Goal: Ask a question: Seek information or help from site administrators or community

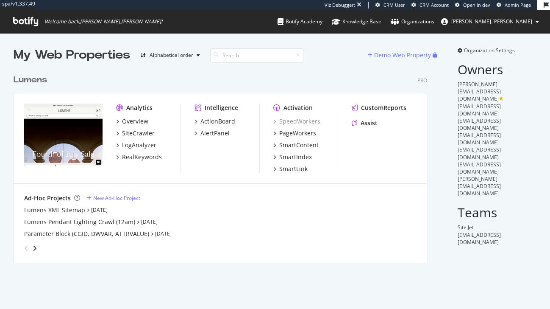
scroll to position [195, 416]
click at [131, 132] on div "SiteCrawler" at bounding box center [138, 133] width 33 height 8
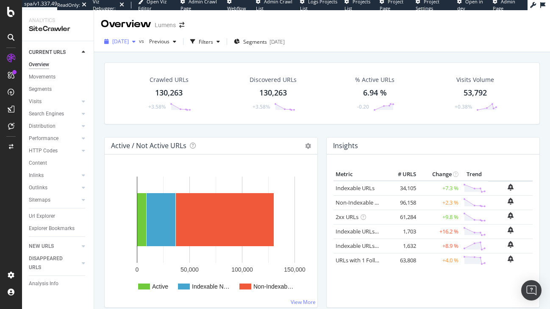
click at [127, 43] on span "[DATE]" at bounding box center [120, 41] width 17 height 7
click at [361, 43] on div "[DATE] vs Previous Filters Segments [DATE]" at bounding box center [322, 43] width 456 height 17
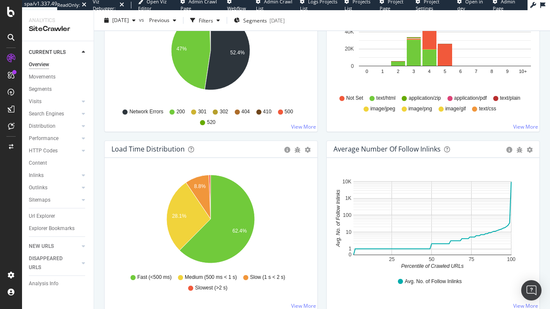
scroll to position [507, 0]
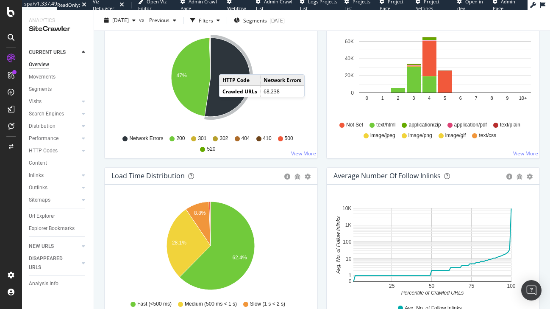
click at [228, 64] on icon "A chart." at bounding box center [227, 77] width 45 height 79
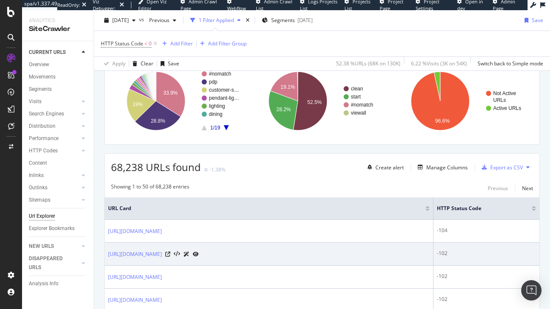
scroll to position [98, 0]
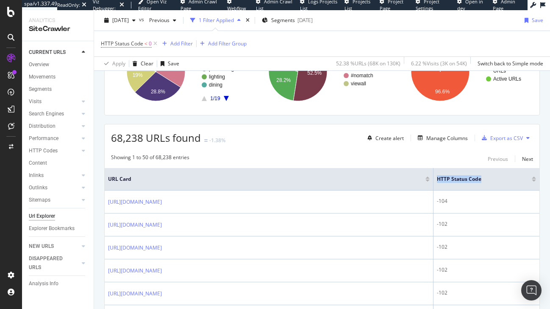
drag, startPoint x: 479, startPoint y: 177, endPoint x: 434, endPoint y: 176, distance: 44.9
click at [434, 176] on th "HTTP Status Code" at bounding box center [487, 179] width 106 height 22
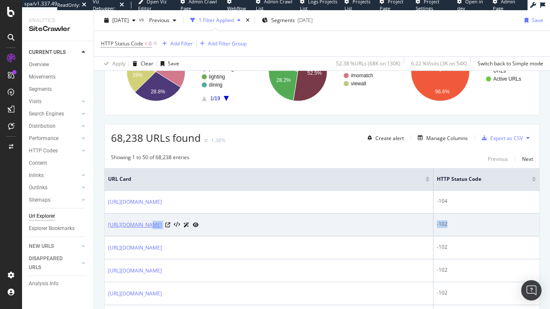
drag, startPoint x: 457, startPoint y: 222, endPoint x: 152, endPoint y: 226, distance: 305.2
click at [147, 227] on tr "[URL][DOMAIN_NAME] -102" at bounding box center [322, 224] width 435 height 23
click at [388, 230] on td "[URL][DOMAIN_NAME]" at bounding box center [269, 224] width 329 height 23
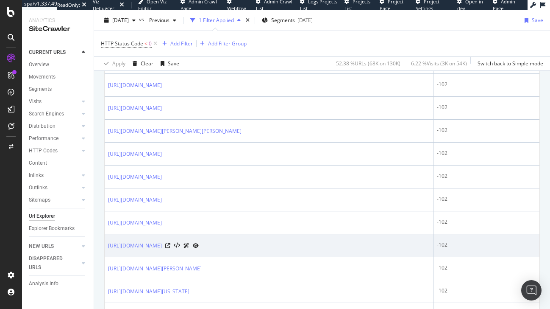
scroll to position [718, 0]
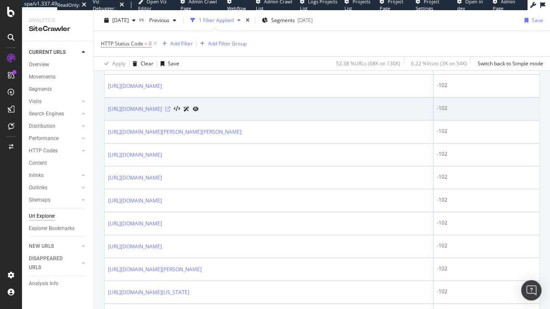
click at [170, 106] on icon at bounding box center [167, 108] width 5 height 5
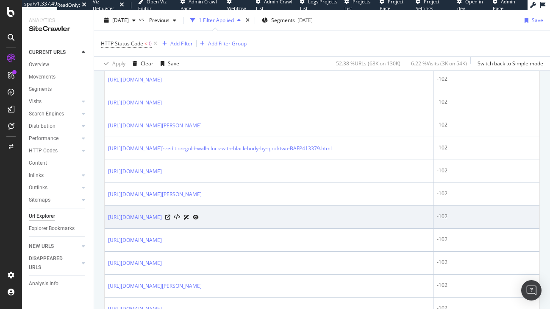
scroll to position [1165, 0]
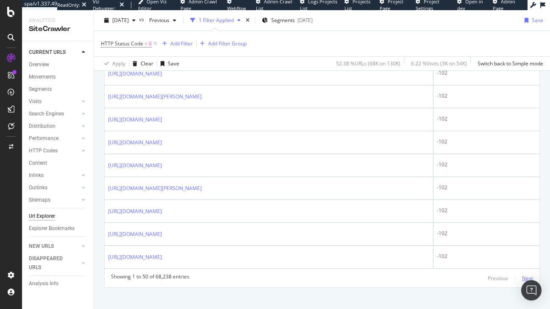
click at [522, 274] on div "Next" at bounding box center [527, 277] width 11 height 7
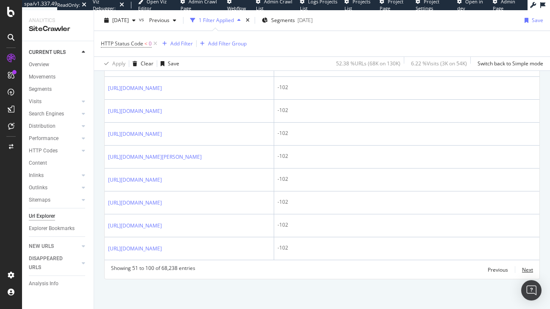
scroll to position [1360, 0]
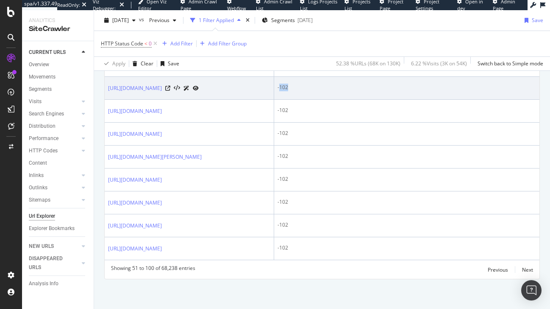
drag, startPoint x: 290, startPoint y: 207, endPoint x: 301, endPoint y: 207, distance: 11.0
click at [301, 91] on div "-102" at bounding box center [407, 88] width 259 height 8
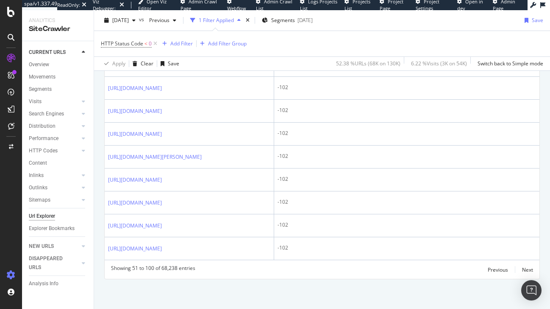
click at [7, 275] on icon at bounding box center [11, 274] width 8 height 8
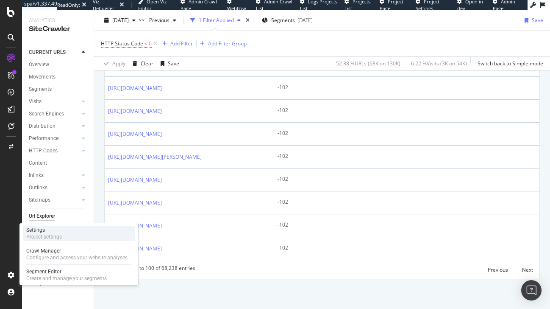
click at [55, 232] on div "Settings" at bounding box center [44, 229] width 36 height 7
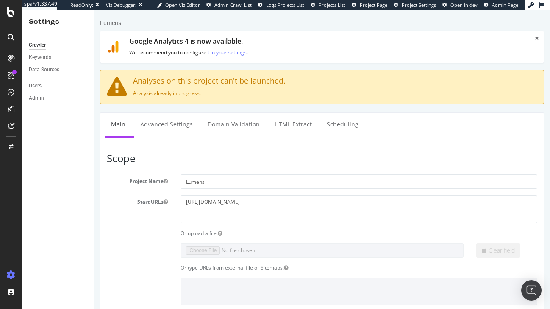
drag, startPoint x: 136, startPoint y: 83, endPoint x: 226, endPoint y: 92, distance: 89.6
click at [226, 92] on div "Analyses on this project can't be launched. Analysis already in progress." at bounding box center [322, 87] width 444 height 34
click at [241, 93] on p "Analysis already in progress." at bounding box center [322, 92] width 431 height 7
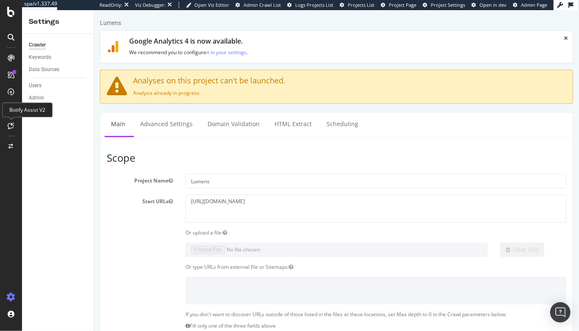
click at [8, 127] on icon at bounding box center [11, 126] width 6 height 7
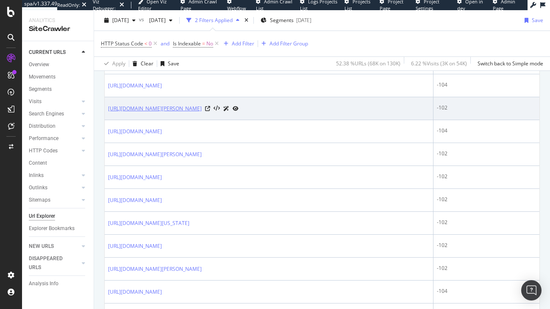
scroll to position [435, 0]
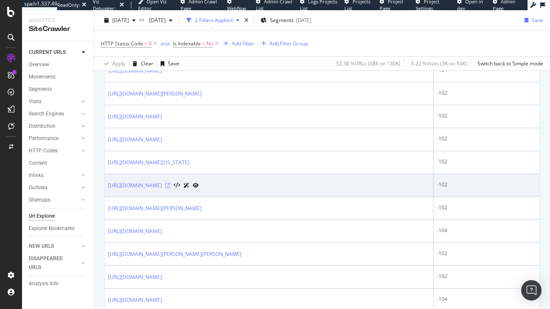
click at [170, 183] on icon at bounding box center [167, 185] width 5 height 5
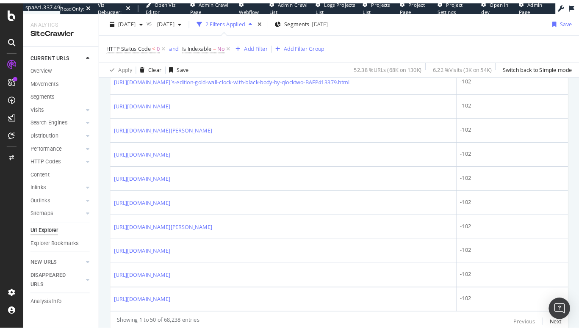
scroll to position [1141, 0]
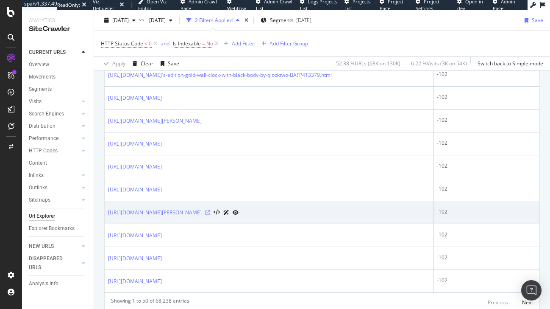
click at [210, 210] on icon at bounding box center [207, 212] width 5 height 5
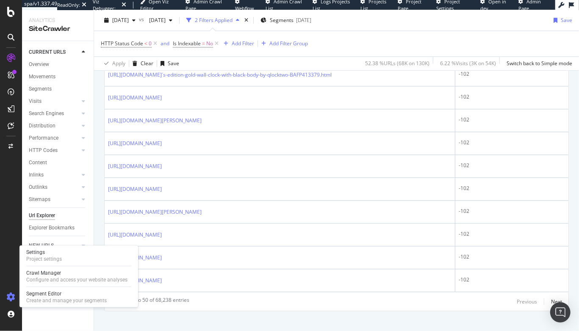
click at [8, 298] on icon at bounding box center [11, 297] width 8 height 8
click at [50, 256] on div "Project settings" at bounding box center [44, 259] width 36 height 7
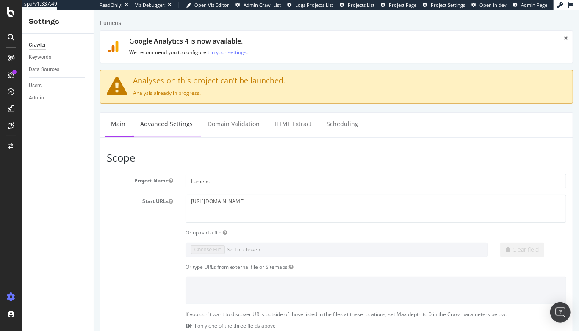
click at [157, 128] on link "Advanced Settings" at bounding box center [166, 124] width 65 height 23
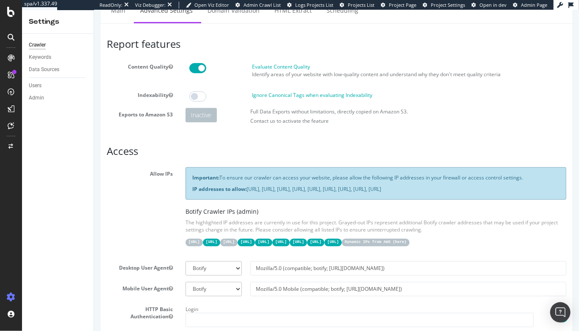
scroll to position [59, 0]
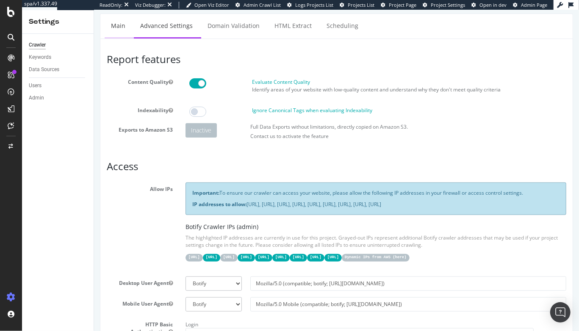
click at [110, 25] on link "Main" at bounding box center [117, 25] width 27 height 23
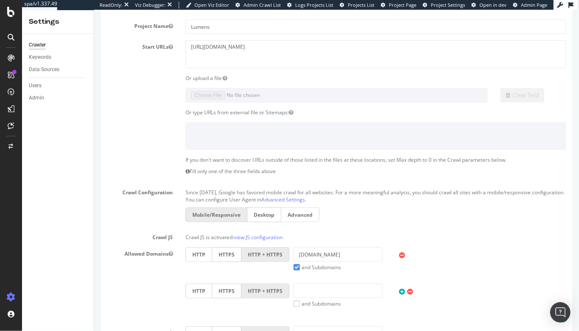
scroll to position [154, 0]
click at [256, 220] on label "Desktop" at bounding box center [264, 215] width 34 height 15
click at [94, 10] on input "Desktop" at bounding box center [94, 10] width 0 height 0
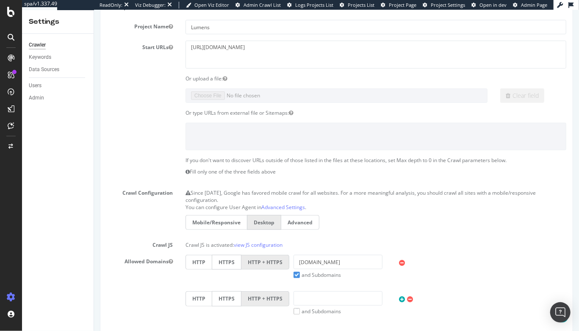
click at [296, 221] on label "Advanced" at bounding box center [300, 222] width 38 height 15
click at [94, 10] on input "Advanced" at bounding box center [94, 10] width 0 height 0
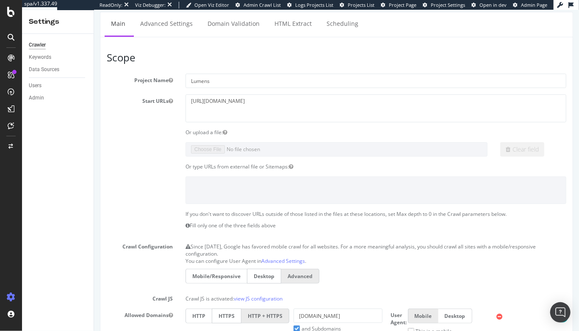
scroll to position [90, 0]
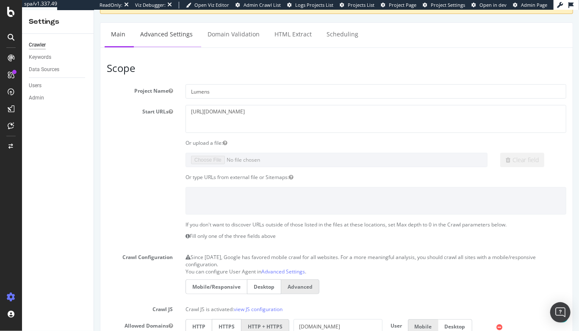
click at [167, 35] on link "Advanced Settings" at bounding box center [166, 34] width 65 height 23
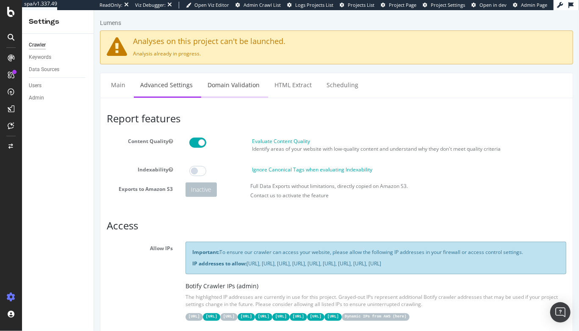
click at [231, 84] on link "Domain Validation" at bounding box center [233, 84] width 65 height 23
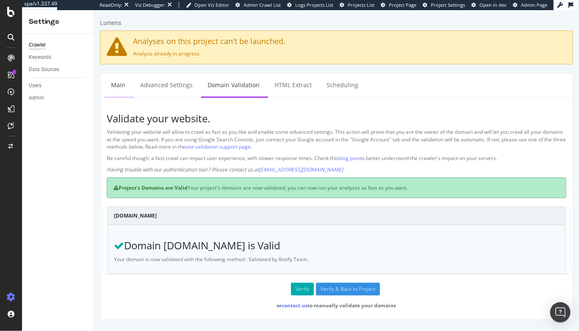
click at [117, 86] on link "Main" at bounding box center [117, 84] width 27 height 23
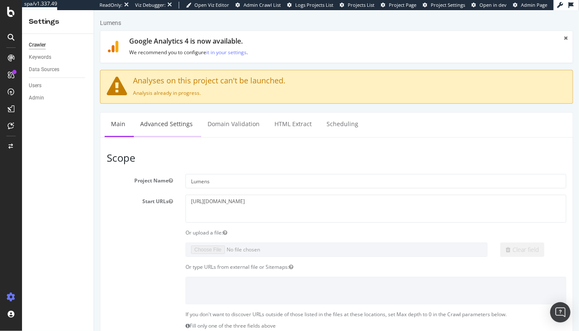
click at [171, 125] on link "Advanced Settings" at bounding box center [166, 124] width 65 height 23
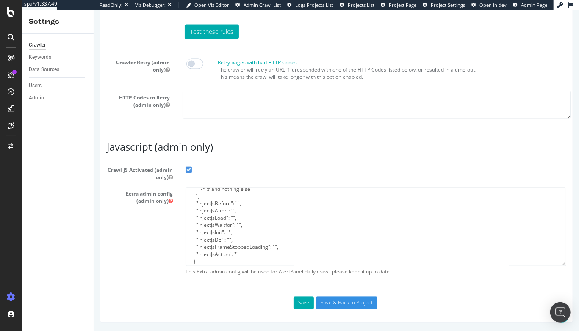
scroll to position [187, 0]
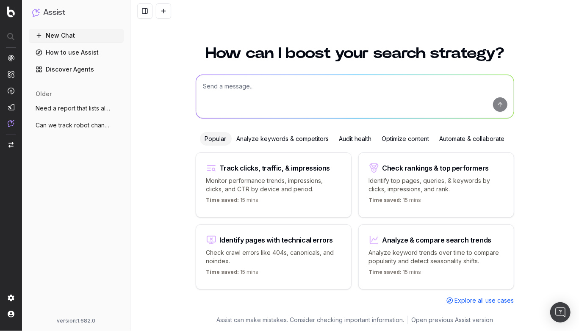
click at [241, 94] on textarea at bounding box center [355, 96] width 318 height 43
type textarea "Why am I getting a bunch of -102 status codes. Can you tell me if it's on the c…"
click at [501, 103] on button "submit" at bounding box center [500, 104] width 14 height 14
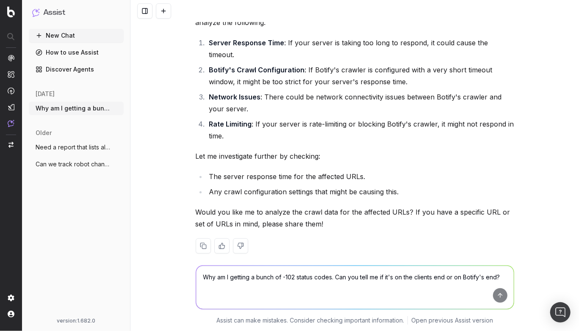
scroll to position [93, 0]
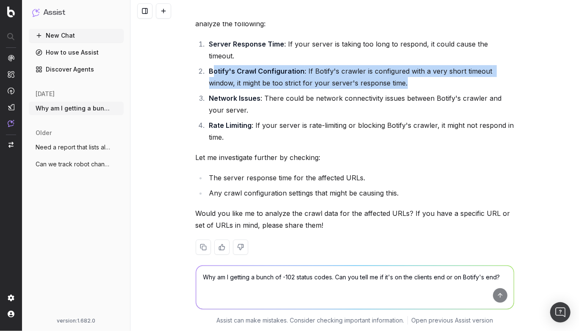
drag, startPoint x: 211, startPoint y: 55, endPoint x: 420, endPoint y: 74, distance: 210.3
click at [420, 74] on li "Botify's Crawl Configuration : If Botify's crawler is configured with a very sh…" at bounding box center [361, 77] width 308 height 24
click at [370, 73] on li "Botify's Crawl Configuration : If Botify's crawler is configured with a very sh…" at bounding box center [361, 77] width 308 height 24
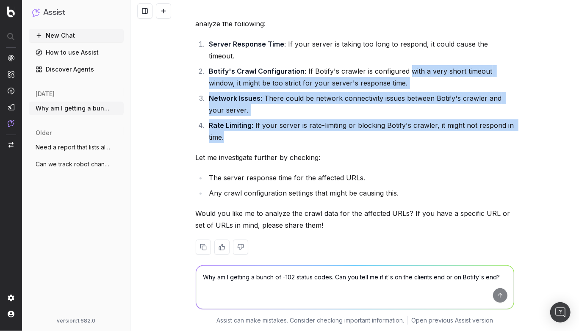
drag, startPoint x: 415, startPoint y: 59, endPoint x: 314, endPoint y: 122, distance: 119.4
click at [314, 122] on ol "Server Response Time : If your server is taking too long to respond, it could c…" at bounding box center [355, 90] width 319 height 105
click at [315, 123] on li "Rate Limiting : If your server is rate-limiting or blocking Botify's crawler, i…" at bounding box center [361, 132] width 308 height 24
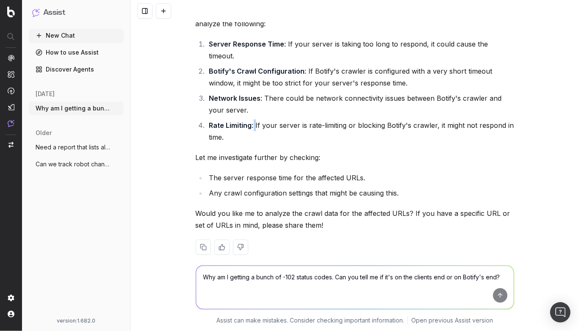
click at [254, 120] on li "Rate Limiting : If your server is rate-limiting or blocking Botify's crawler, i…" at bounding box center [361, 132] width 308 height 24
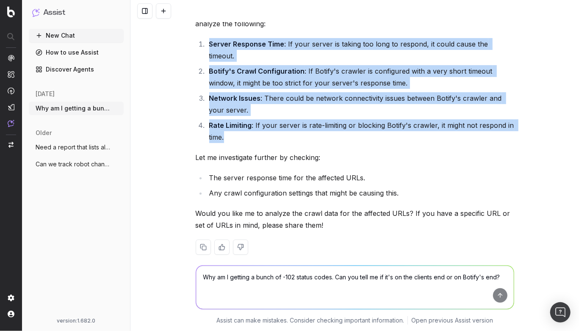
drag, startPoint x: 243, startPoint y: 129, endPoint x: 178, endPoint y: 40, distance: 110.3
click at [178, 40] on div "Why am I getting a bunch of -102 status codes. Can you tell me if it's on the c…" at bounding box center [355, 165] width 449 height 331
copy ol "Server Response Time : If your server is taking too long to respond, it could c…"
